Goal: Information Seeking & Learning: Learn about a topic

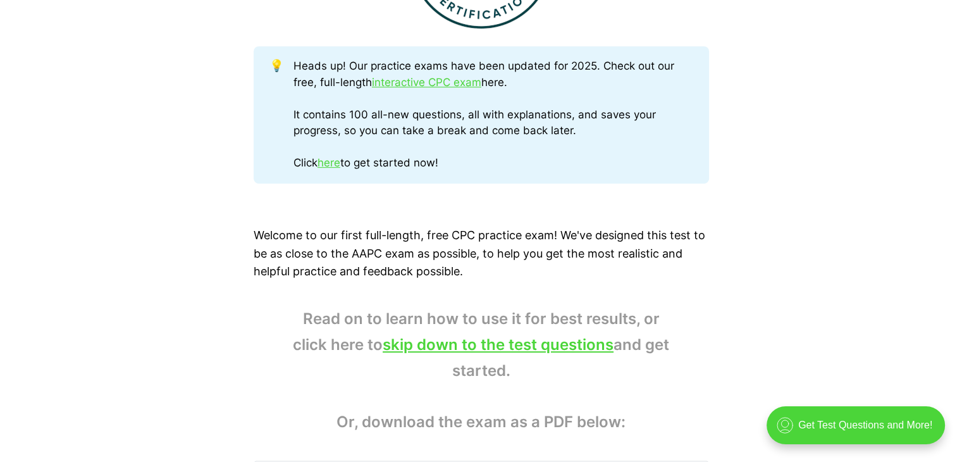
scroll to position [632, 0]
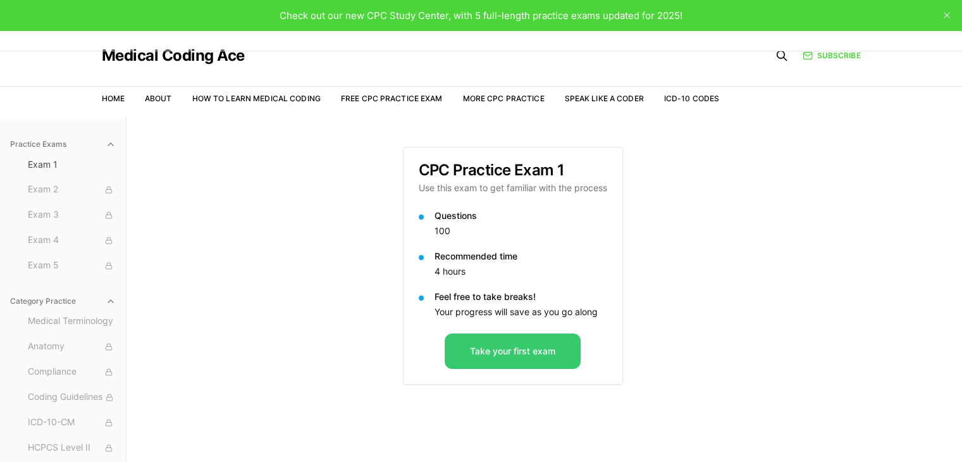
click at [539, 359] on button "Take your first exam" at bounding box center [513, 350] width 136 height 35
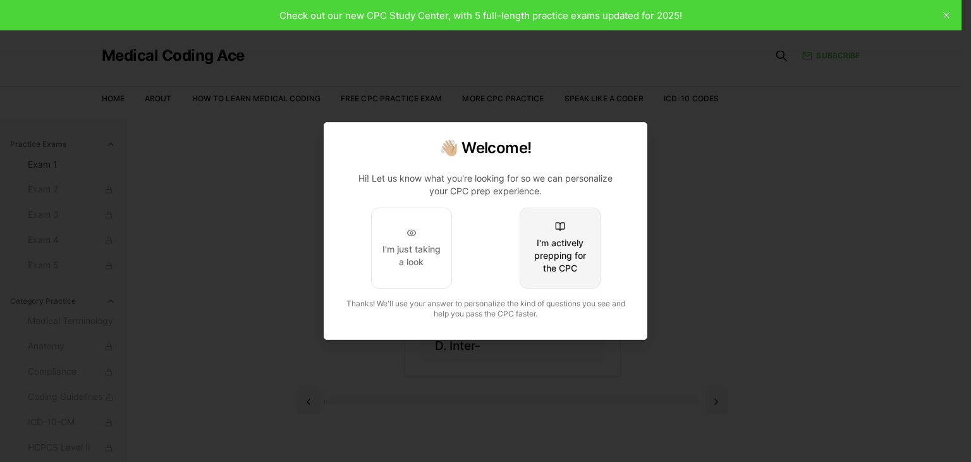
click at [569, 260] on div "I'm actively prepping for the CPC" at bounding box center [560, 256] width 59 height 38
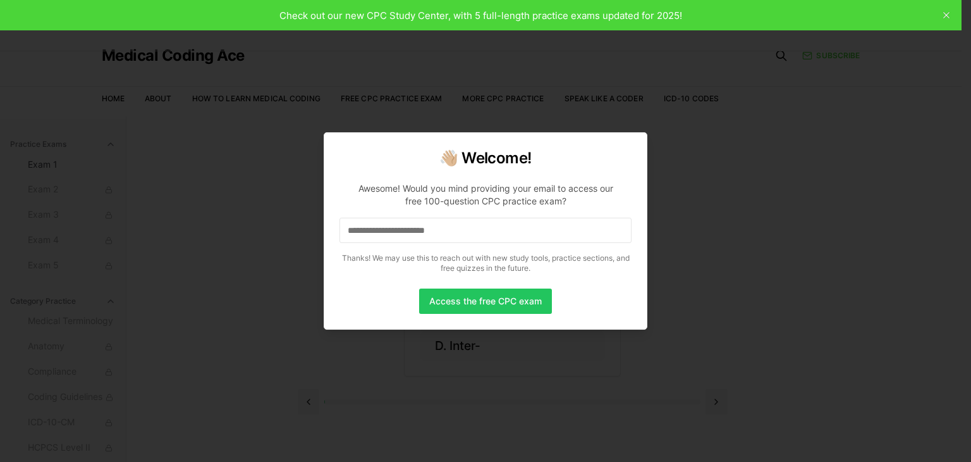
click at [483, 237] on input at bounding box center [486, 230] width 292 height 25
click at [496, 300] on button "Access the free CPC exam" at bounding box center [485, 300] width 133 height 25
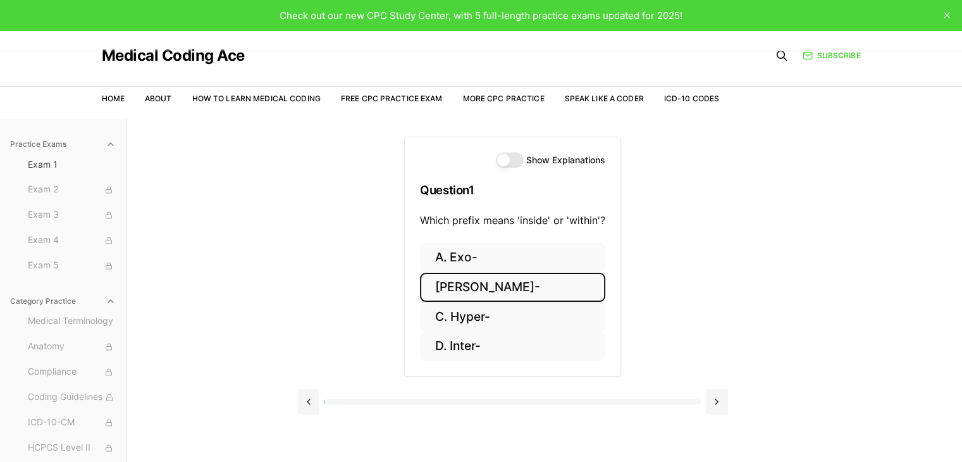
click at [479, 286] on button "[PERSON_NAME]-" at bounding box center [512, 288] width 185 height 30
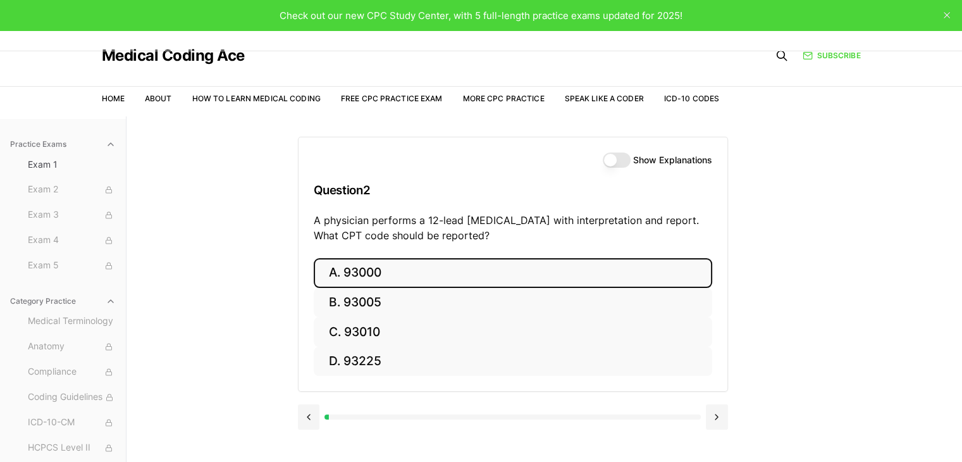
click at [371, 269] on button "A. 93000" at bounding box center [513, 273] width 398 height 30
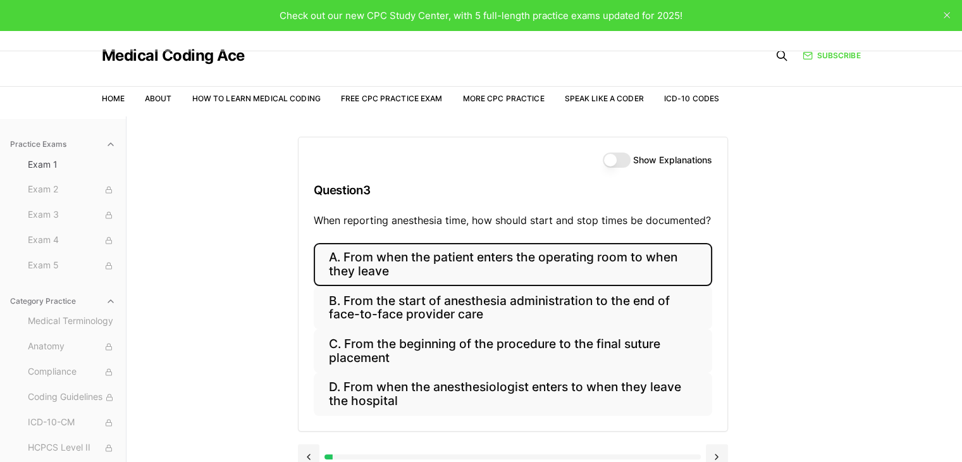
click at [445, 259] on button "A. From when the patient enters the operating room to when they leave" at bounding box center [513, 264] width 398 height 43
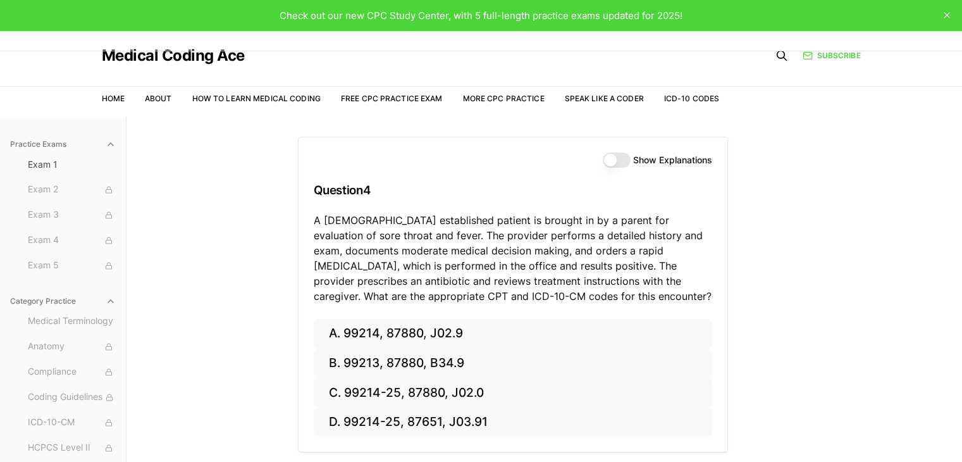
scroll to position [63, 0]
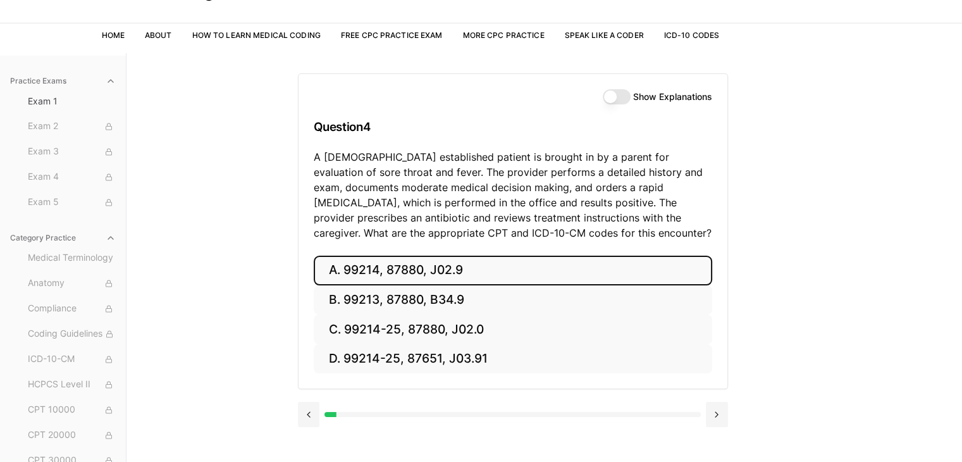
click at [390, 271] on button "A. 99214, 87880, J02.9" at bounding box center [513, 270] width 398 height 30
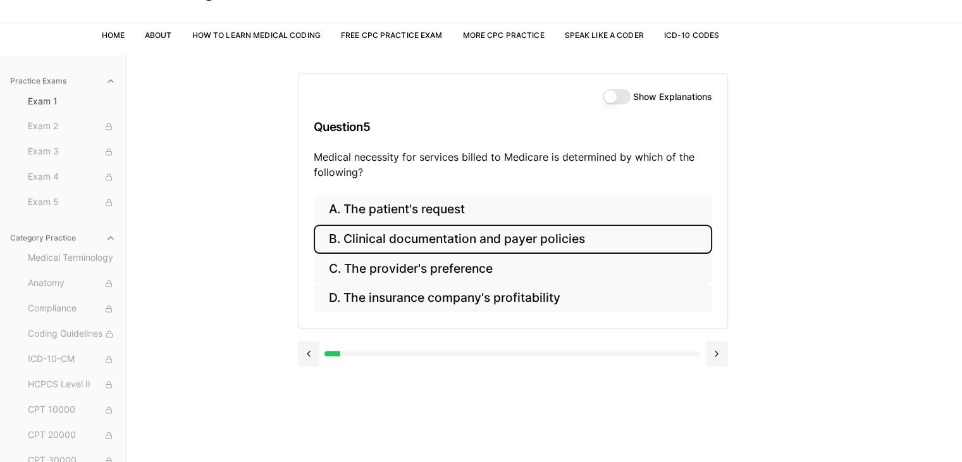
click at [560, 243] on button "B. Clinical documentation and payer policies" at bounding box center [513, 240] width 398 height 30
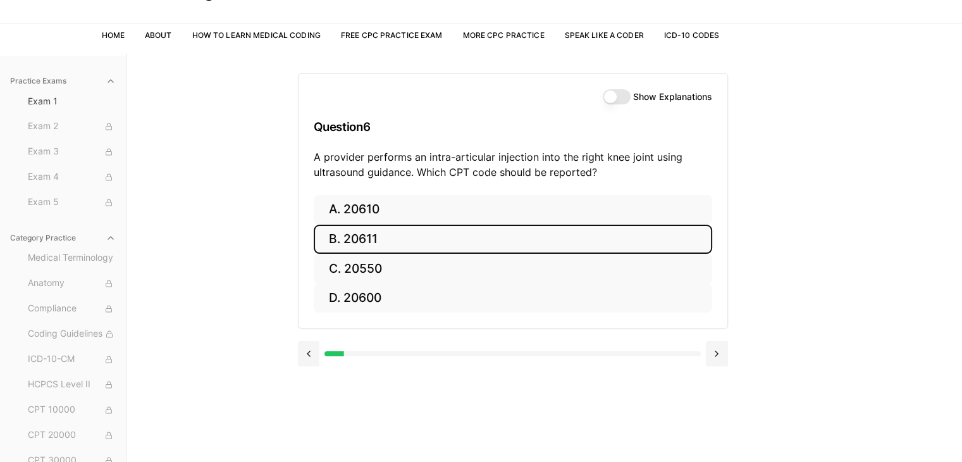
click at [388, 237] on button "B. 20611" at bounding box center [513, 240] width 398 height 30
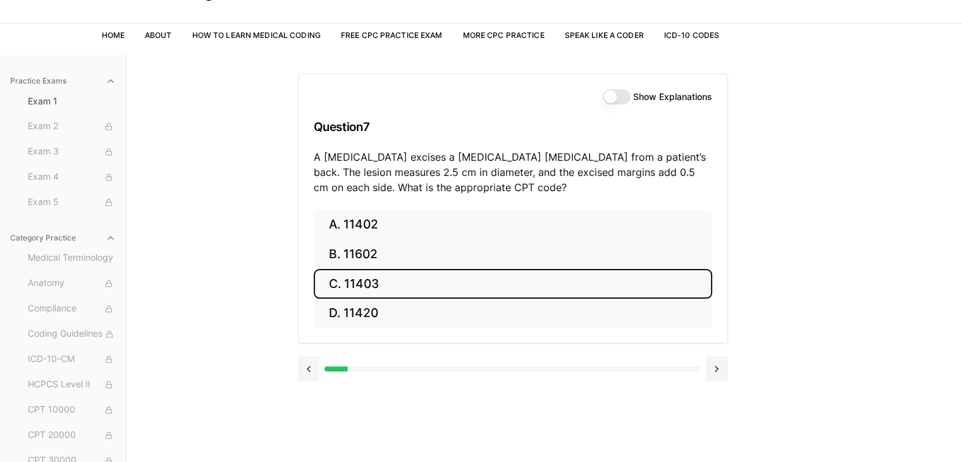
click at [374, 280] on button "C. 11403" at bounding box center [513, 284] width 398 height 30
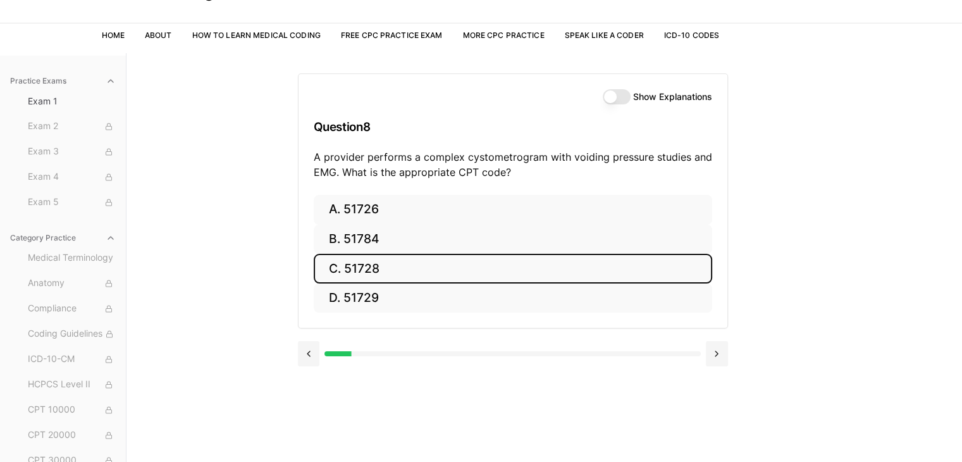
click at [369, 271] on button "C. 51728" at bounding box center [513, 269] width 398 height 30
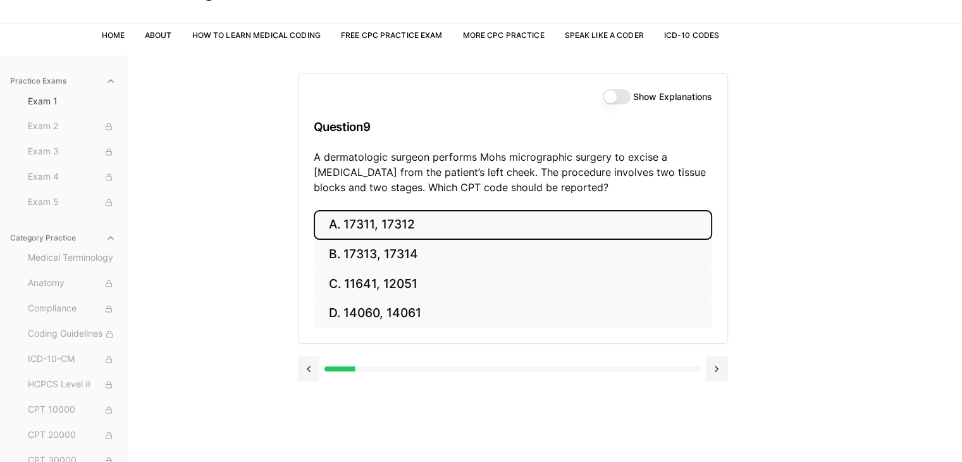
click at [438, 220] on button "A. 17311, 17312" at bounding box center [513, 225] width 398 height 30
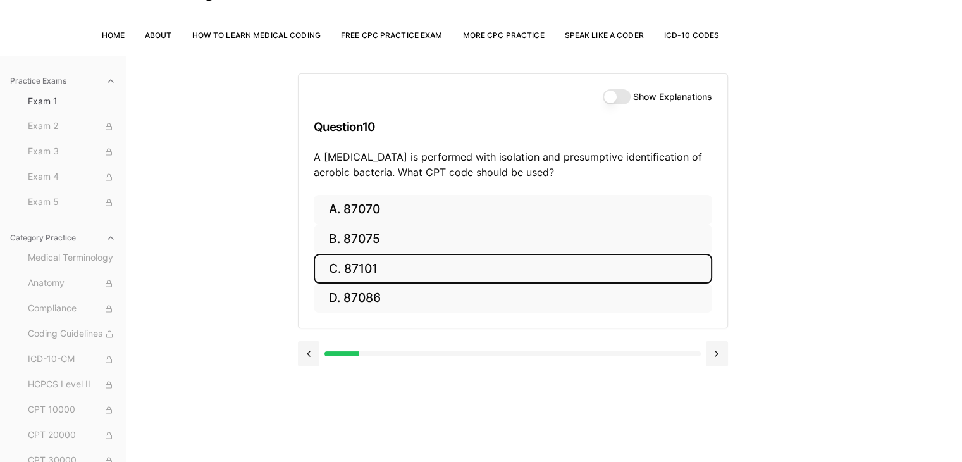
click at [357, 266] on button "C. 87101" at bounding box center [513, 269] width 398 height 30
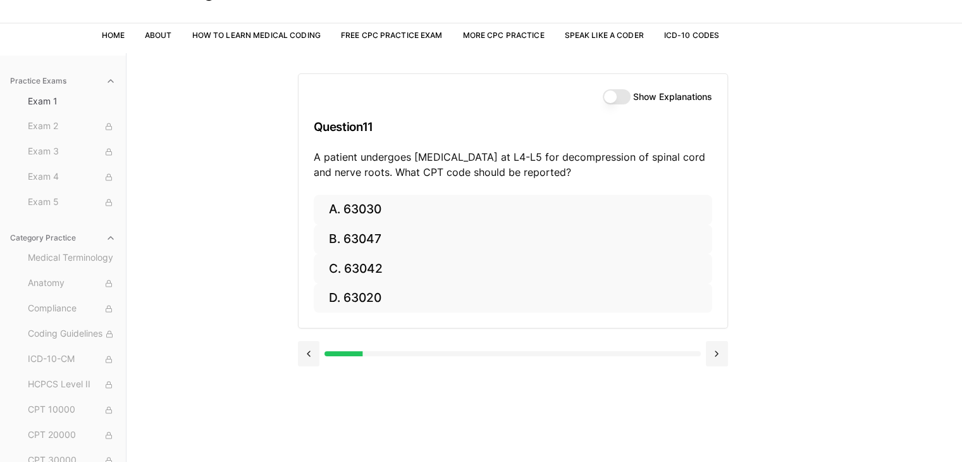
click at [617, 357] on div at bounding box center [513, 353] width 430 height 25
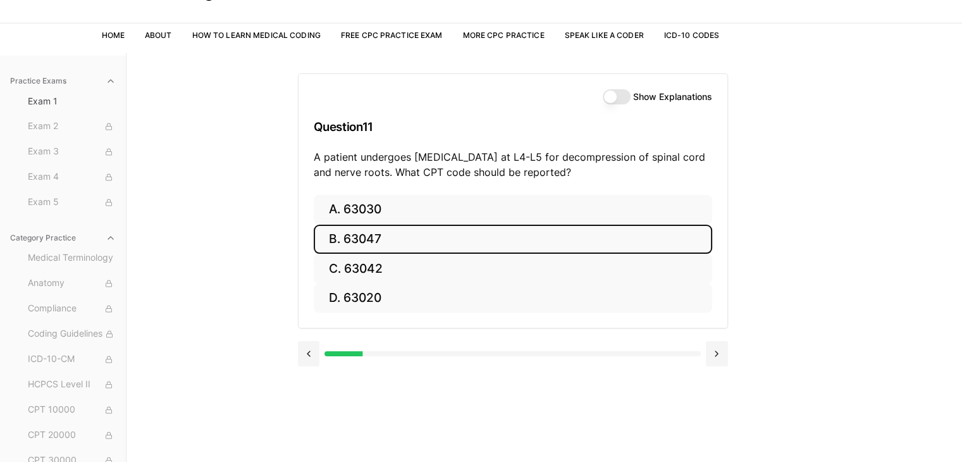
click at [352, 238] on button "B. 63047" at bounding box center [513, 240] width 398 height 30
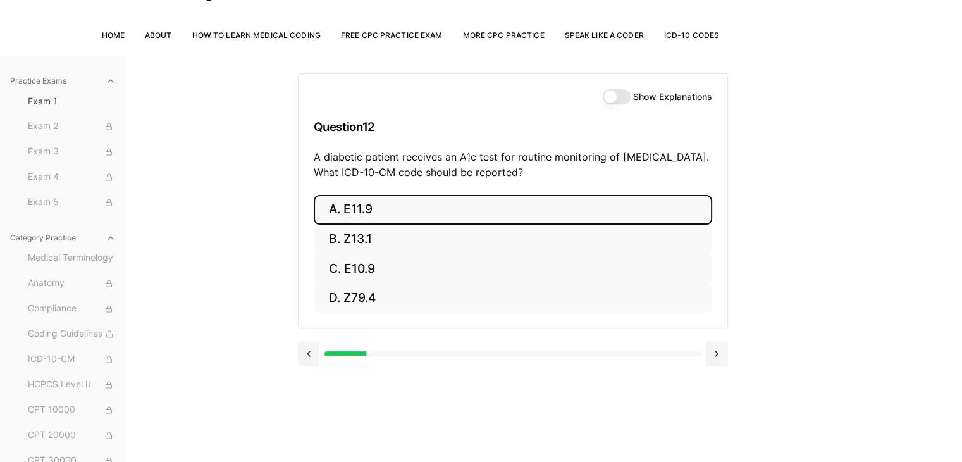
click at [359, 204] on button "A. E11.9" at bounding box center [513, 210] width 398 height 30
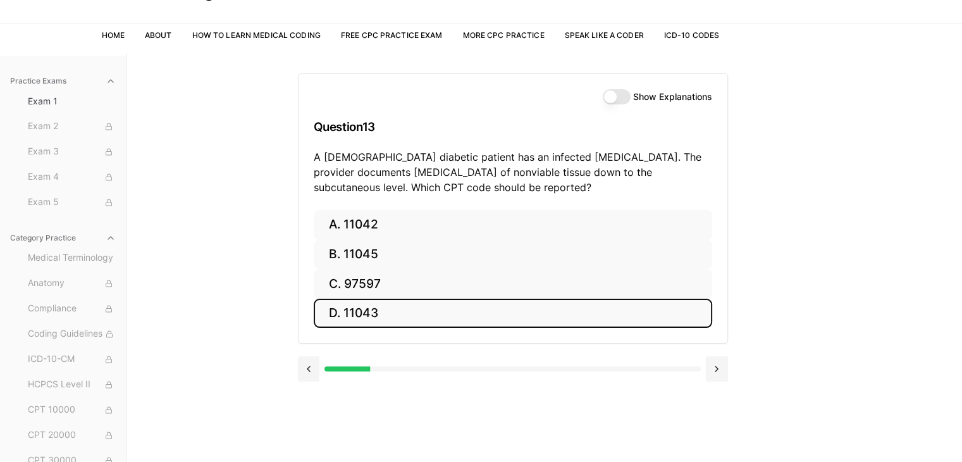
click at [382, 316] on button "D. 11043" at bounding box center [513, 314] width 398 height 30
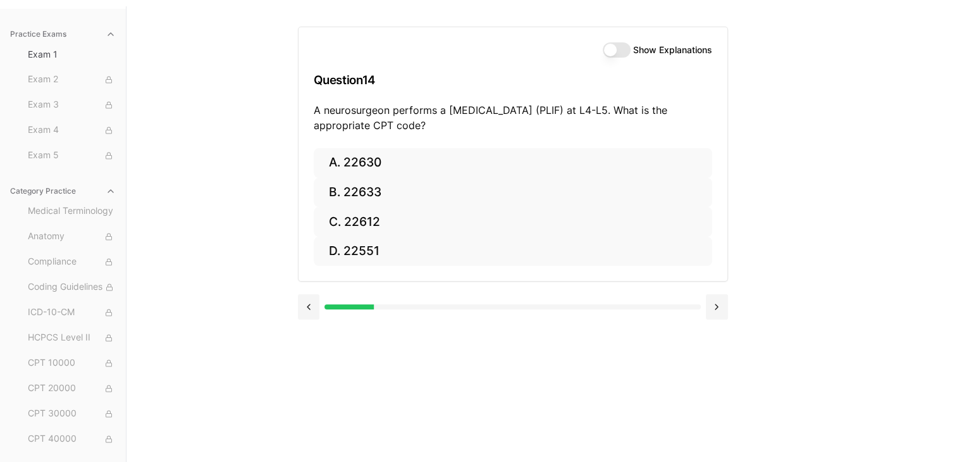
scroll to position [116, 0]
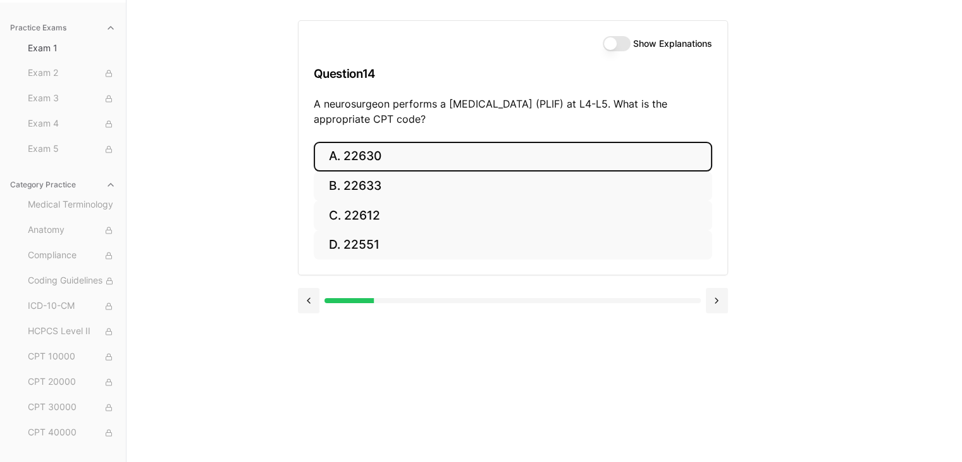
click at [411, 150] on button "A. 22630" at bounding box center [513, 157] width 398 height 30
click at [440, 157] on button "A. R91.8" at bounding box center [513, 157] width 398 height 30
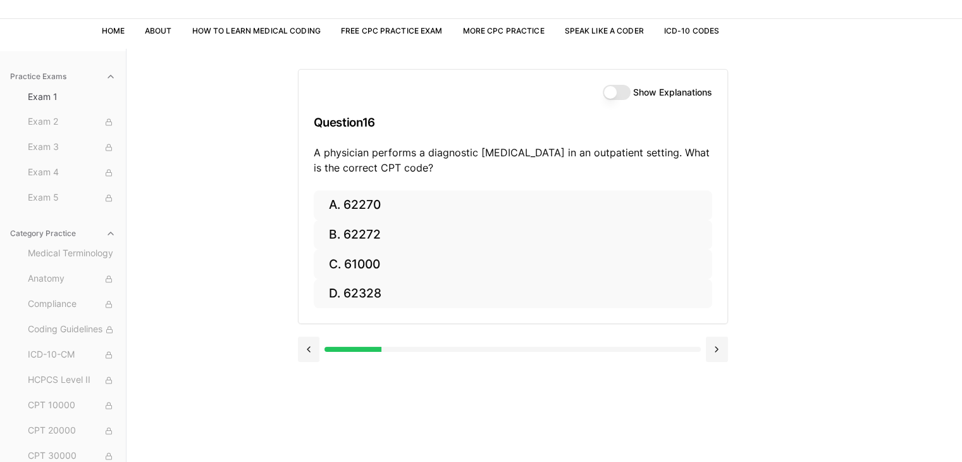
scroll to position [0, 0]
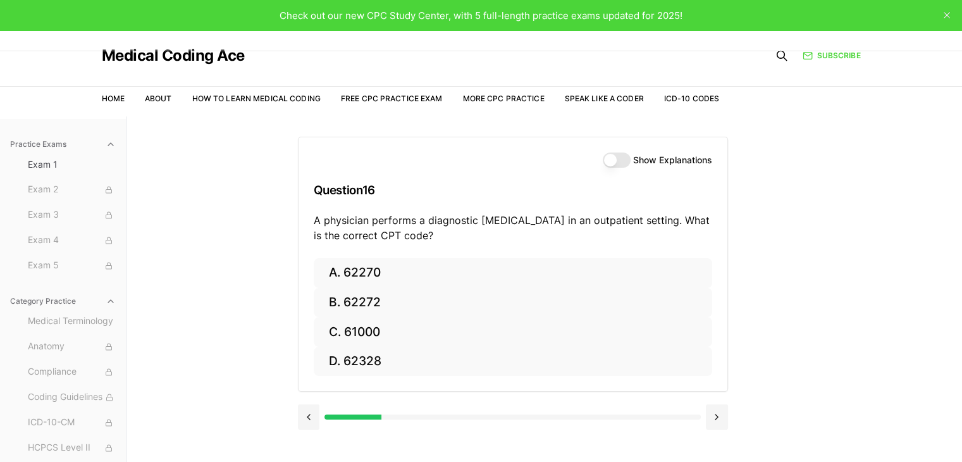
click at [614, 159] on button "Show Explanations" at bounding box center [617, 159] width 28 height 15
click at [301, 419] on button at bounding box center [309, 416] width 22 height 25
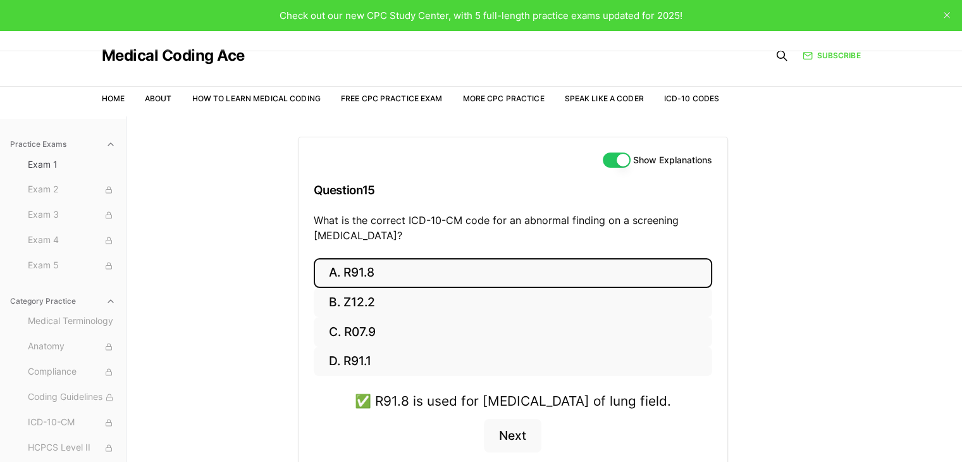
scroll to position [116, 0]
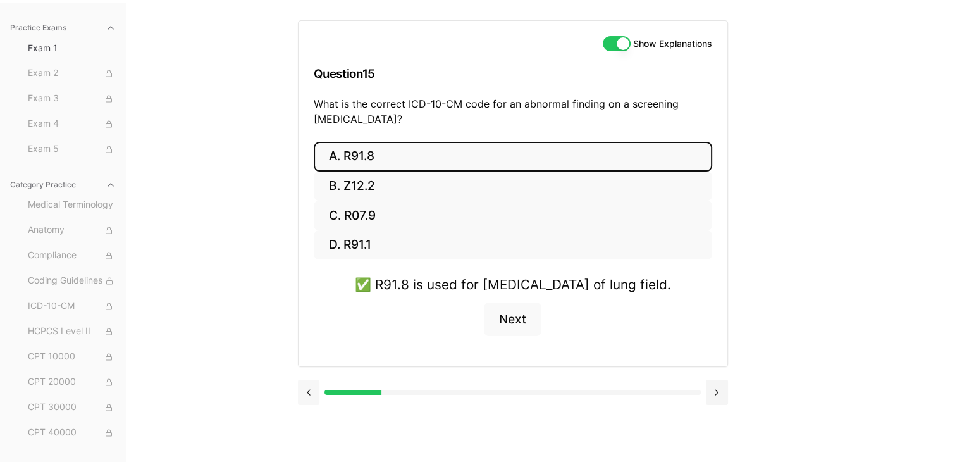
click at [305, 405] on button at bounding box center [309, 391] width 22 height 25
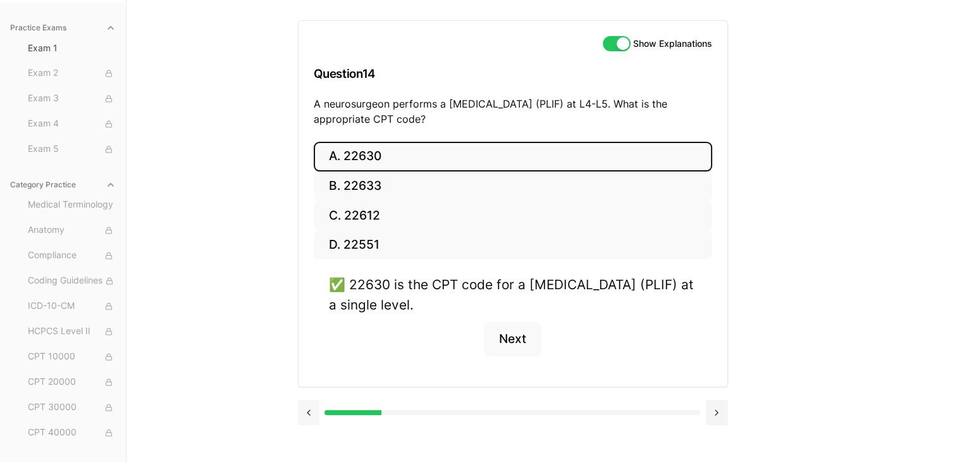
click at [305, 405] on button at bounding box center [309, 412] width 22 height 25
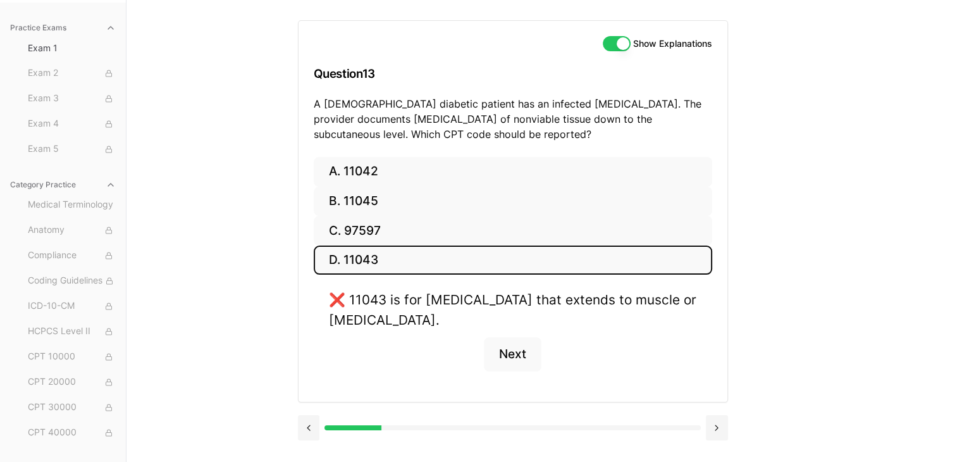
click at [314, 421] on button at bounding box center [309, 427] width 22 height 25
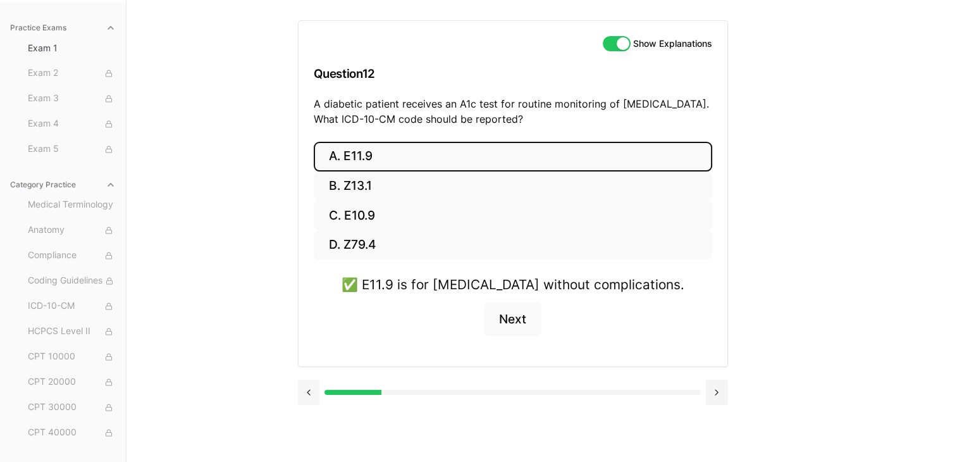
click at [309, 395] on button at bounding box center [309, 391] width 22 height 25
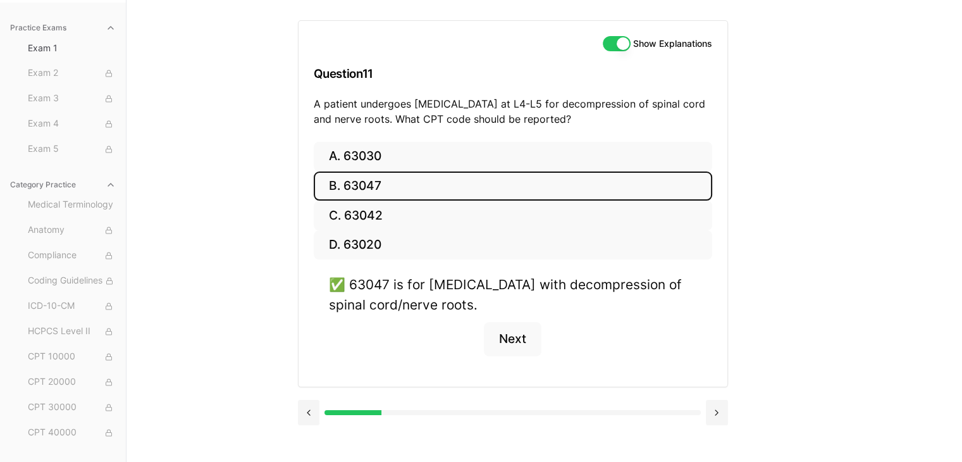
click at [304, 393] on div at bounding box center [513, 411] width 430 height 48
click at [301, 410] on button at bounding box center [309, 412] width 22 height 25
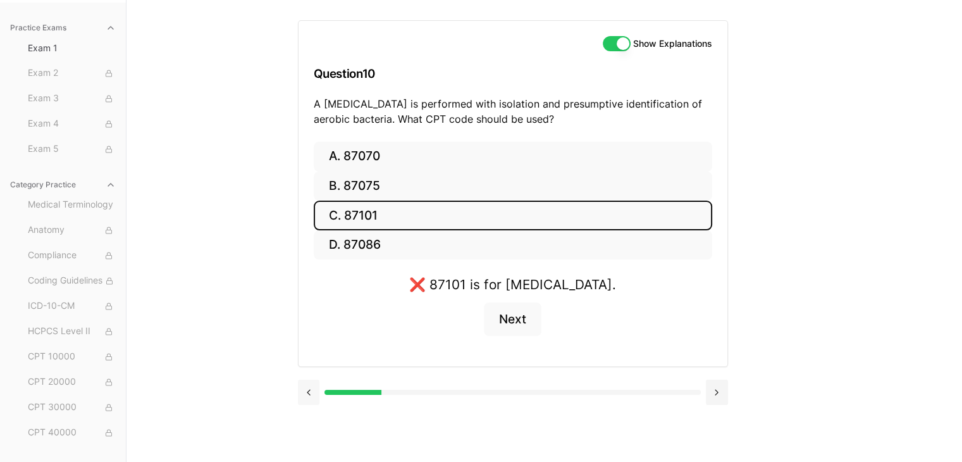
click at [304, 390] on button at bounding box center [309, 391] width 22 height 25
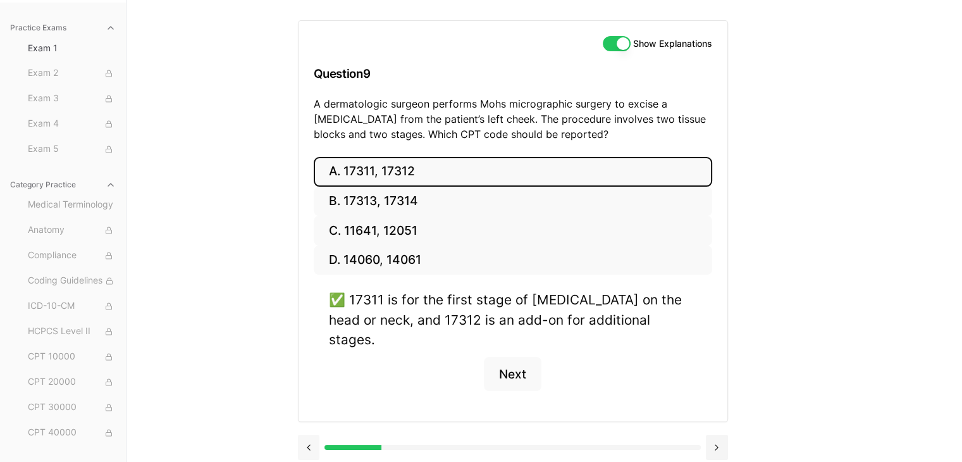
click at [304, 434] on button at bounding box center [309, 446] width 22 height 25
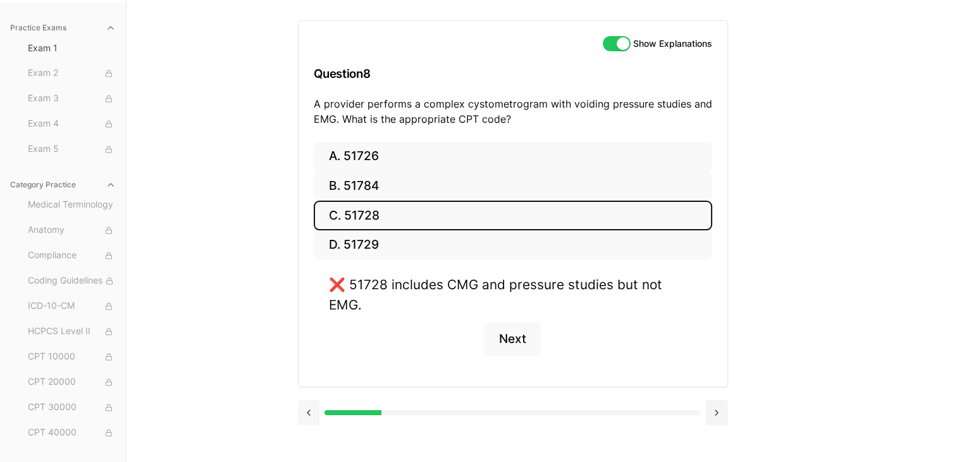
click at [310, 400] on button at bounding box center [309, 412] width 22 height 25
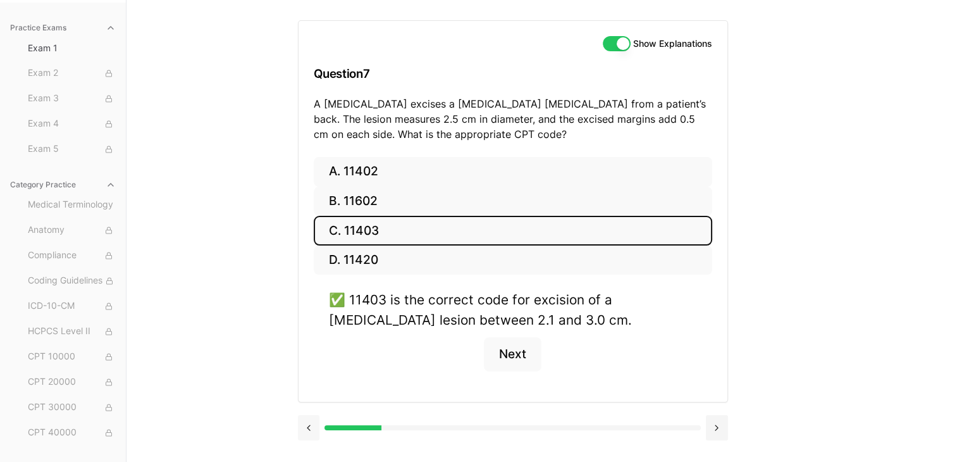
click at [302, 419] on button at bounding box center [309, 427] width 22 height 25
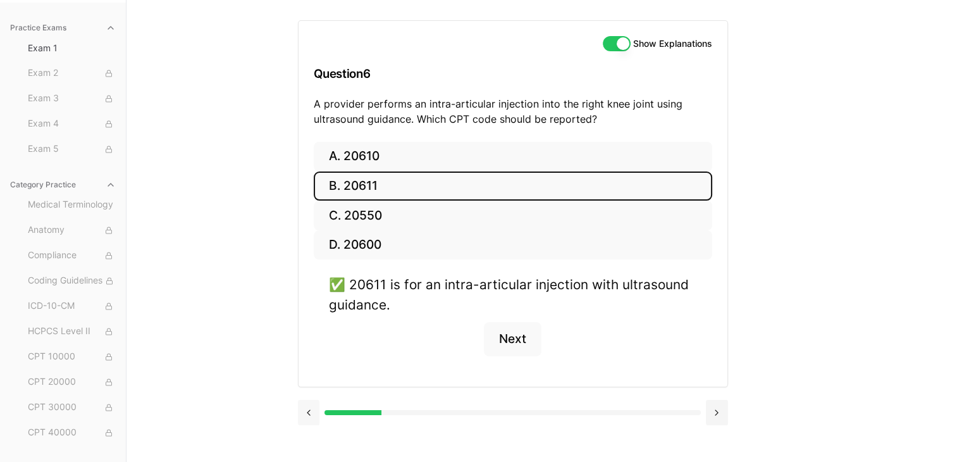
click at [307, 418] on button at bounding box center [309, 412] width 22 height 25
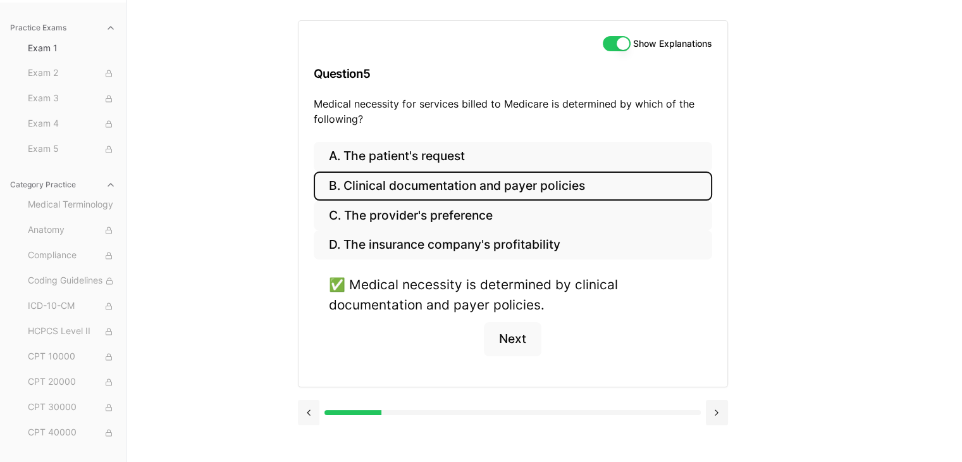
click at [307, 418] on button at bounding box center [309, 412] width 22 height 25
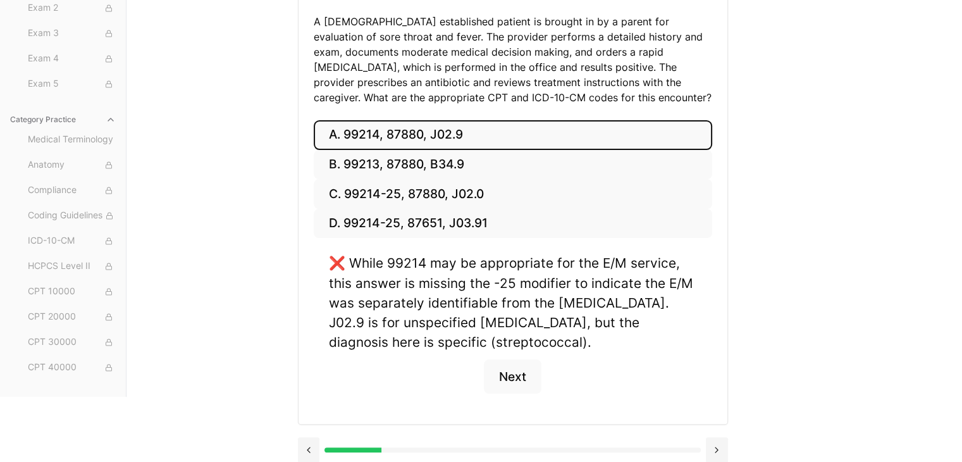
scroll to position [208, 0]
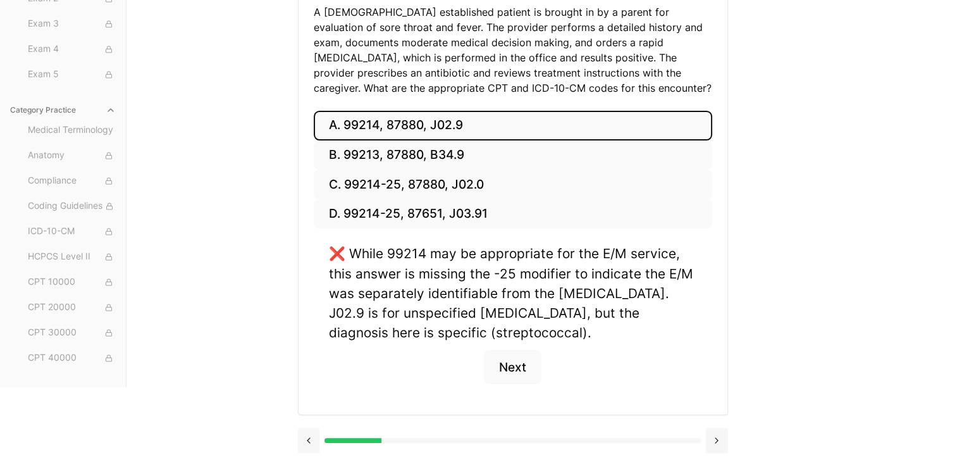
click at [302, 443] on button at bounding box center [309, 440] width 22 height 25
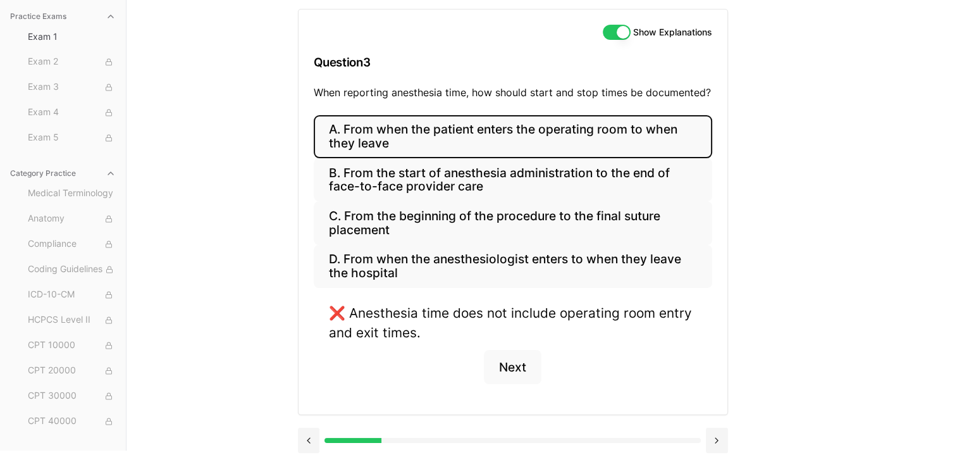
click at [378, 440] on div at bounding box center [193, 440] width 376 height 5
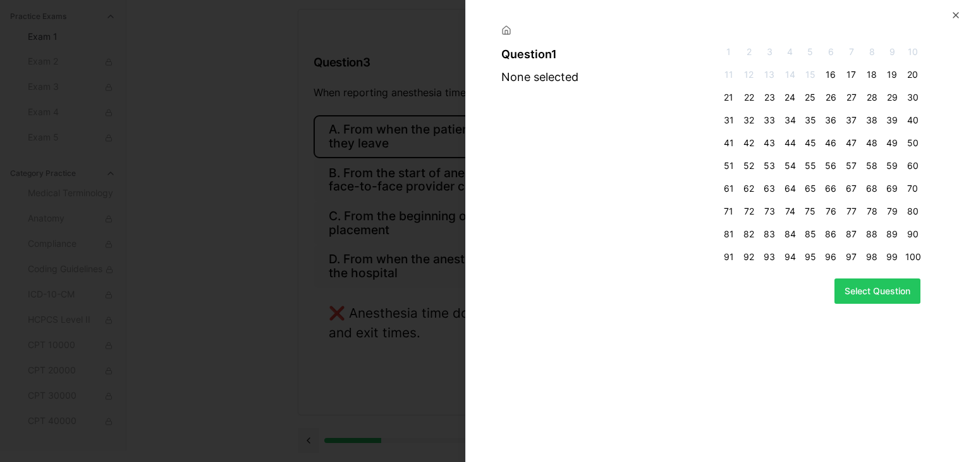
click at [832, 73] on span "16" at bounding box center [830, 74] width 15 height 13
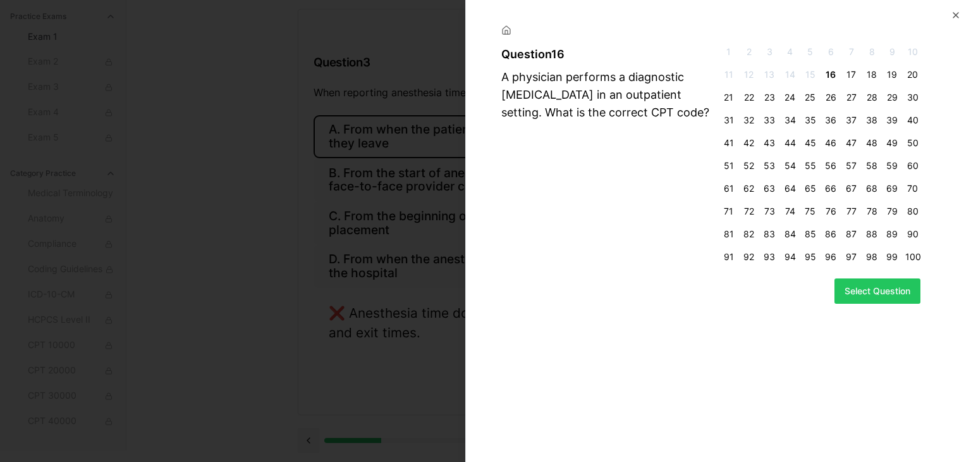
click at [586, 85] on div "A physician performs a diagnostic [MEDICAL_DATA] in an outpatient setting. What…" at bounding box center [609, 94] width 214 height 53
click at [531, 49] on div "Question 16" at bounding box center [609, 55] width 214 height 18
click at [813, 74] on span "15" at bounding box center [810, 74] width 15 height 13
click at [832, 71] on span "16" at bounding box center [830, 74] width 15 height 13
click at [882, 288] on button "Select Question" at bounding box center [878, 290] width 86 height 25
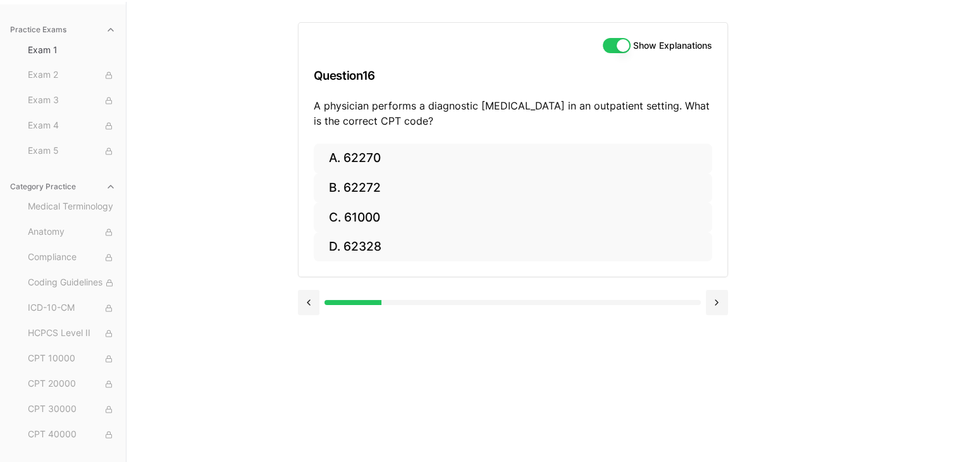
scroll to position [116, 0]
click at [370, 300] on div at bounding box center [193, 300] width 376 height 5
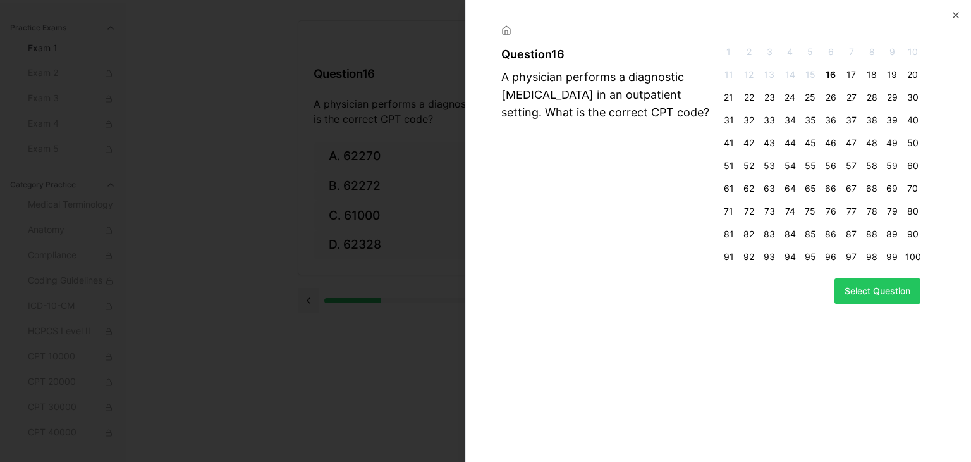
click at [503, 31] on icon at bounding box center [507, 30] width 10 height 10
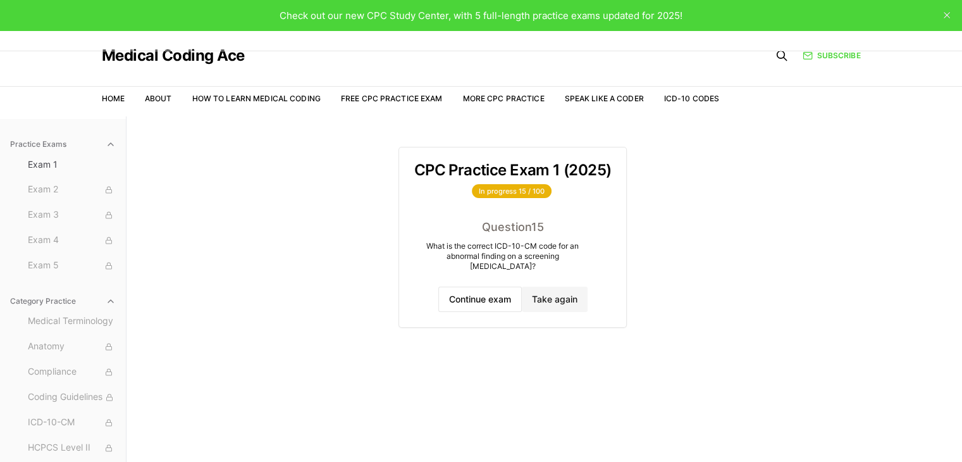
scroll to position [0, 0]
